Goal: Book appointment/travel/reservation

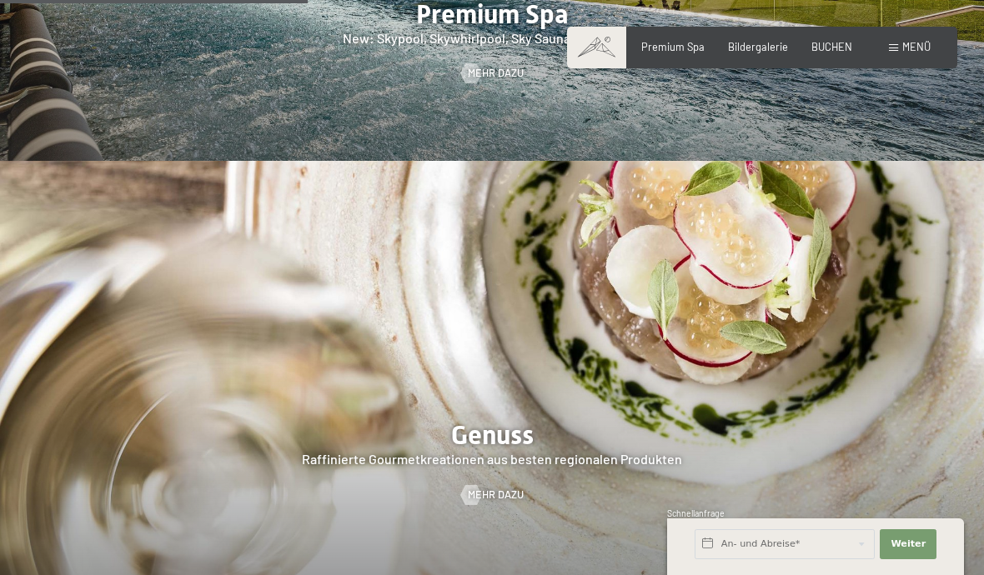
scroll to position [2035, 0]
click at [914, 48] on span "Menü" at bounding box center [916, 46] width 28 height 13
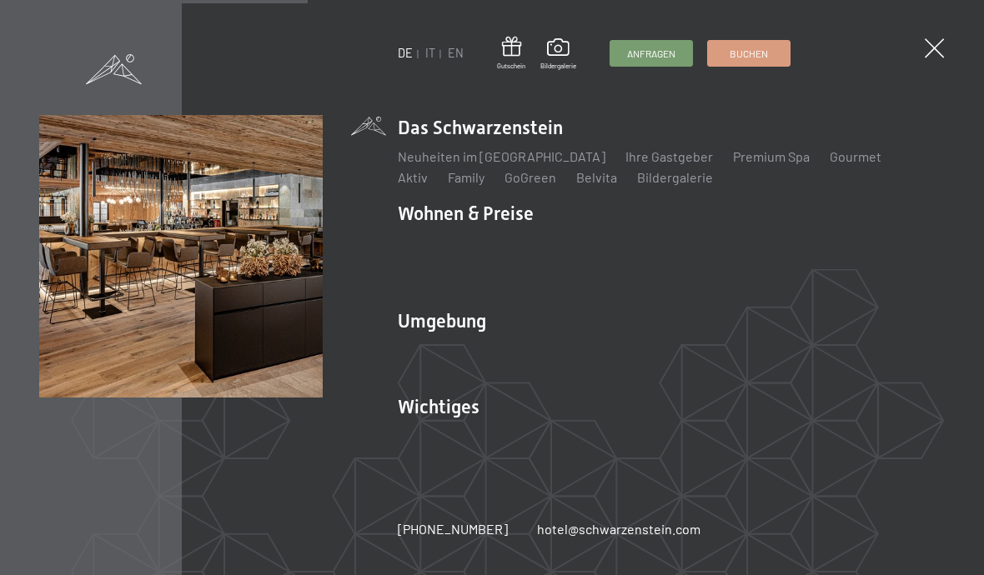
click at [448, 185] on link "Family" at bounding box center [466, 177] width 37 height 16
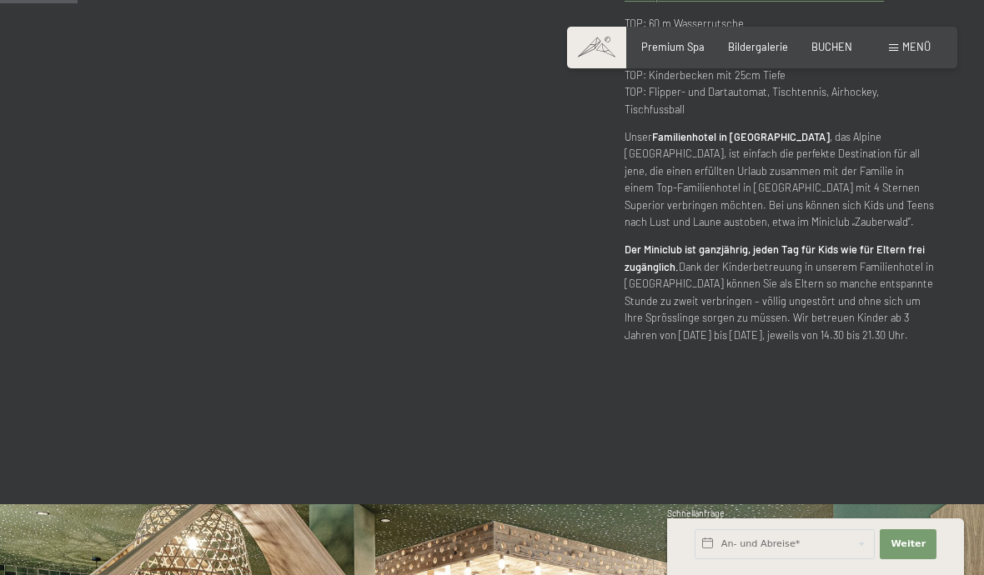
scroll to position [745, 0]
click at [832, 48] on span "BUCHEN" at bounding box center [831, 46] width 41 height 13
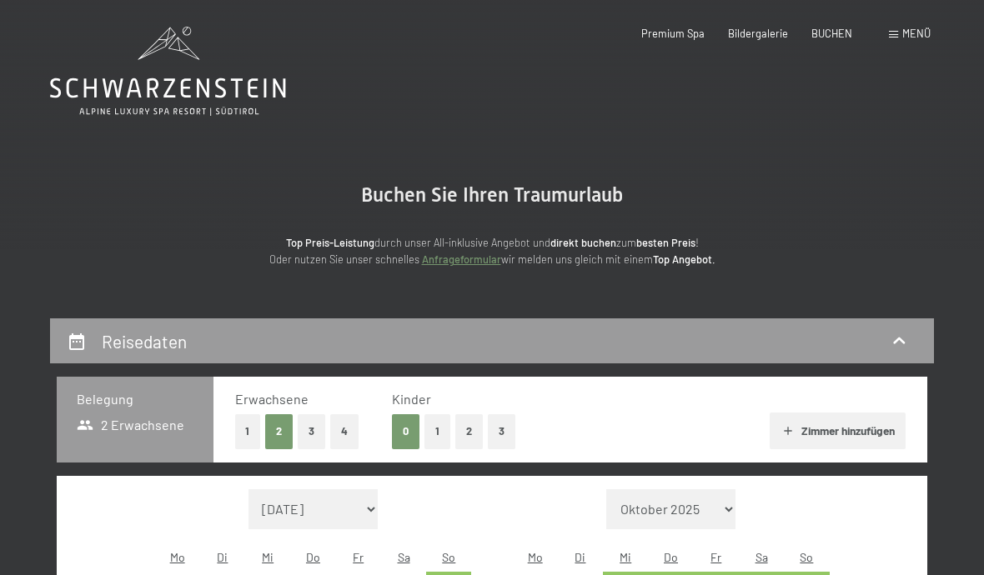
click at [466, 431] on button "2" at bounding box center [469, 431] width 28 height 34
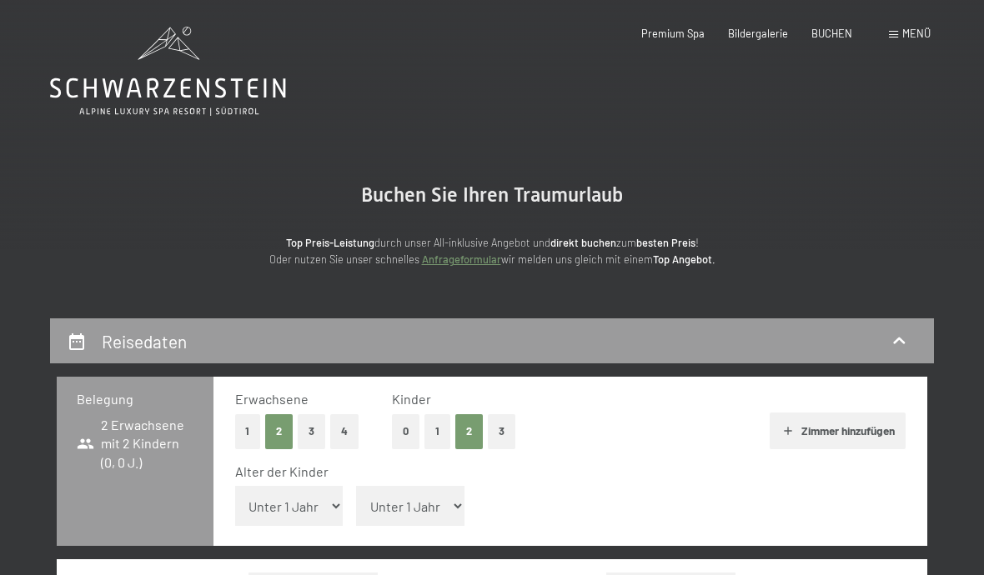
click at [416, 491] on select "Unter 1 Jahr 1 Jahr 2 Jahre 3 Jahre 4 Jahre 5 Jahre 6 Jahre 7 Jahre 8 Jahre 9 J…" at bounding box center [410, 506] width 108 height 40
select select "10"
click at [293, 504] on select "Unter 1 Jahr 1 Jahr 2 Jahre 3 Jahre 4 Jahre 5 Jahre 6 Jahre 7 Jahre 8 Jahre 9 J…" at bounding box center [289, 506] width 108 height 40
select select "7"
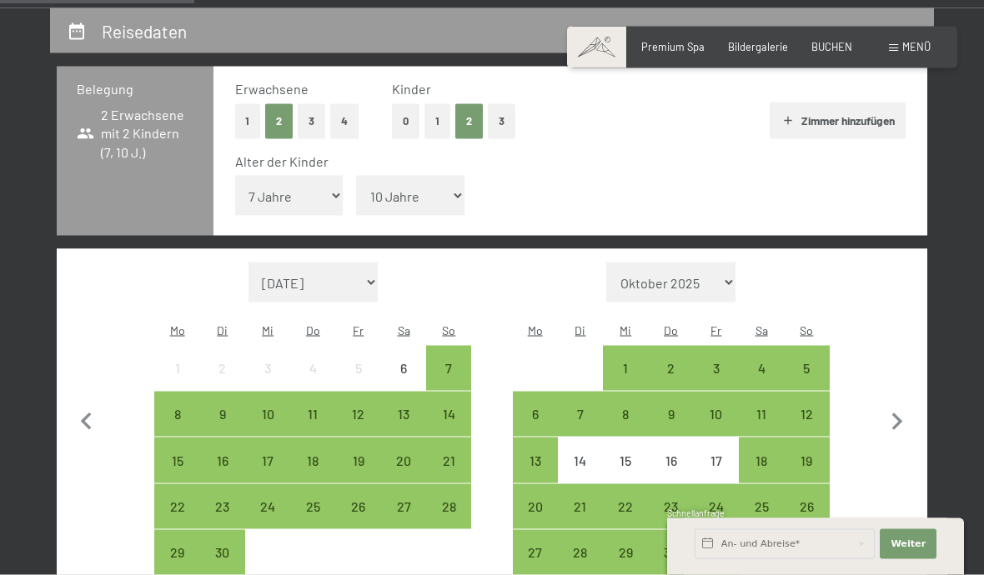
scroll to position [333, 0]
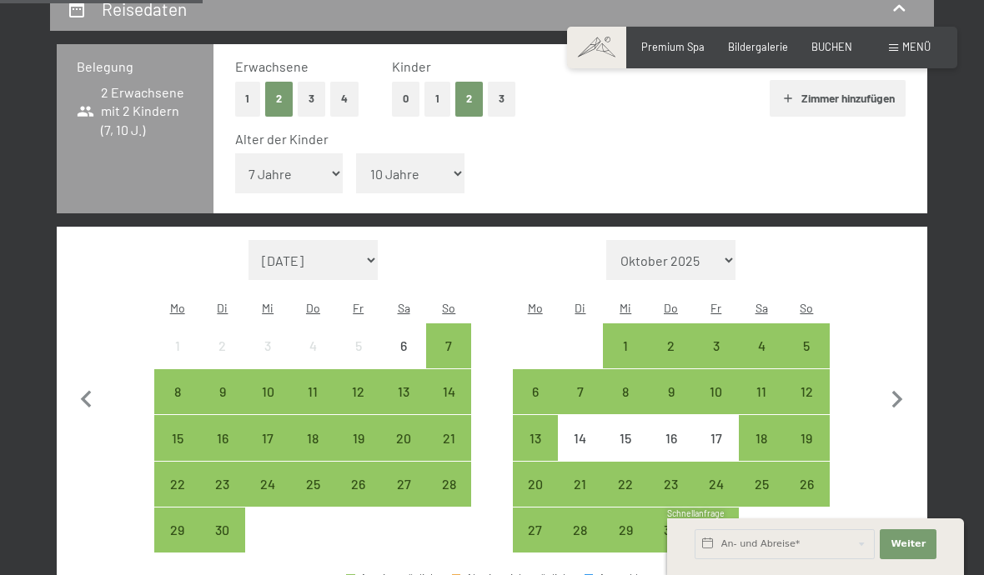
click at [808, 432] on div "19" at bounding box center [806, 453] width 42 height 42
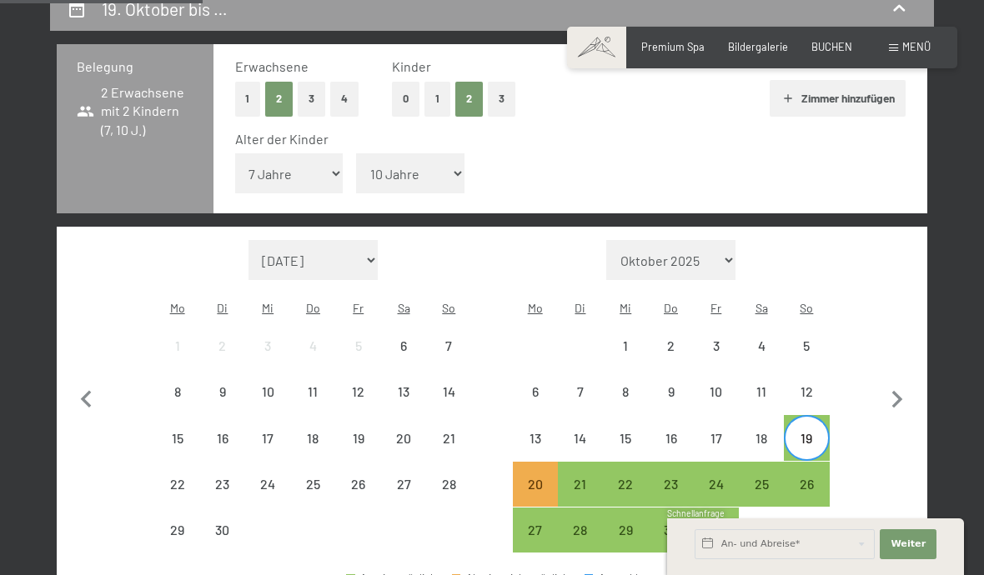
click at [666, 478] on div "23" at bounding box center [670, 499] width 42 height 42
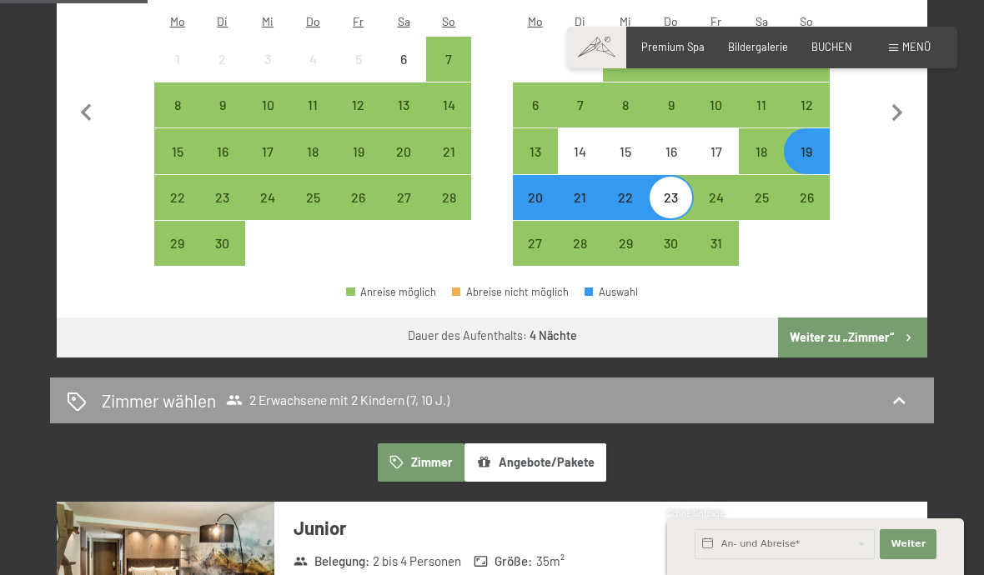
click at [844, 318] on button "Weiter zu „Zimmer“" at bounding box center [852, 338] width 149 height 40
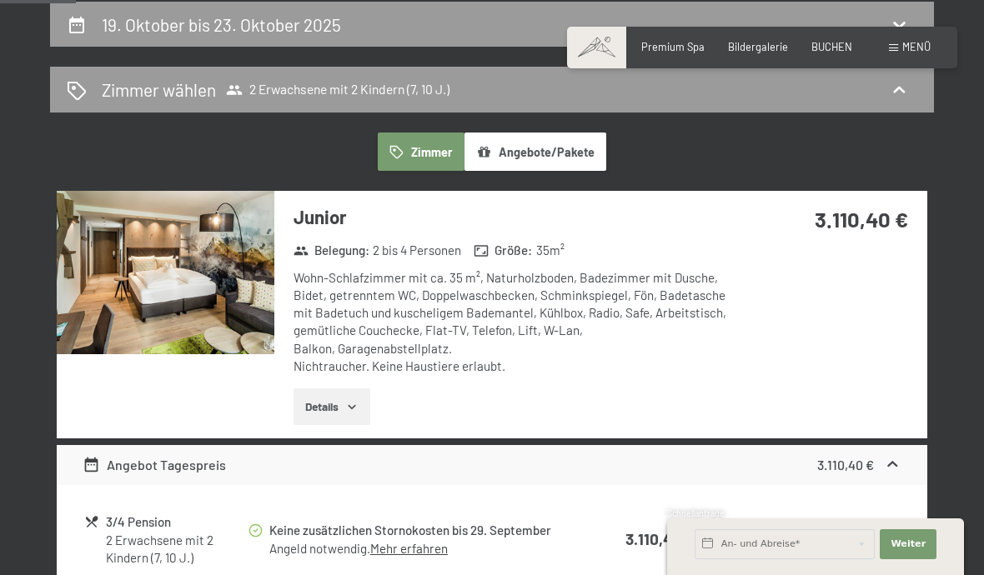
click at [328, 403] on button "Details" at bounding box center [331, 406] width 76 height 37
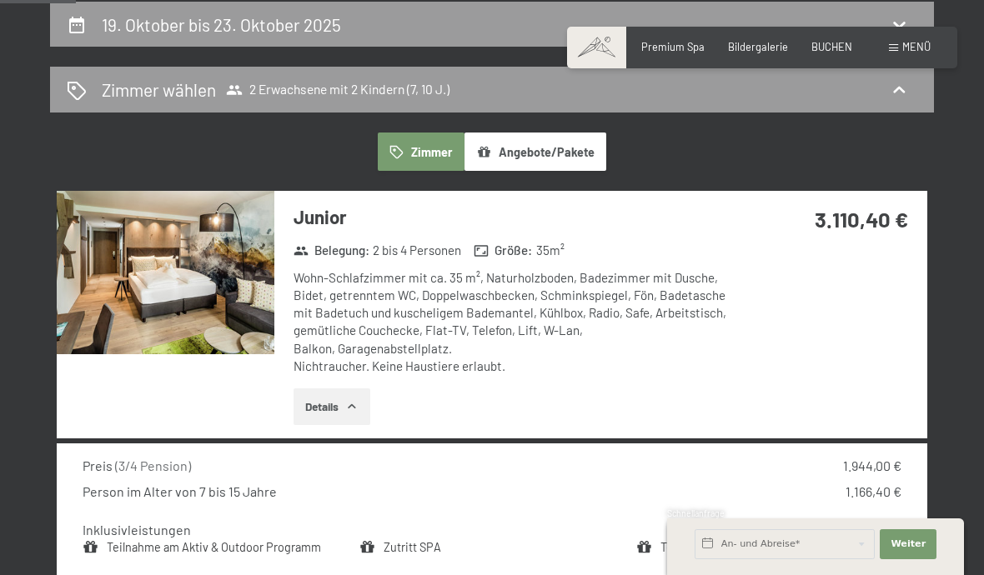
click at [162, 314] on img at bounding box center [166, 272] width 218 height 163
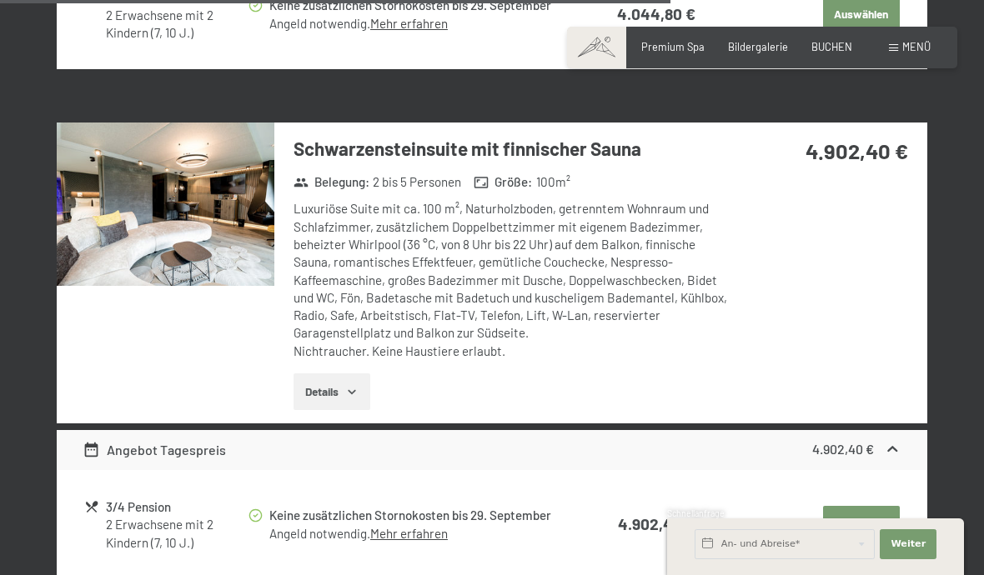
scroll to position [2631, 0]
